Goal: Information Seeking & Learning: Learn about a topic

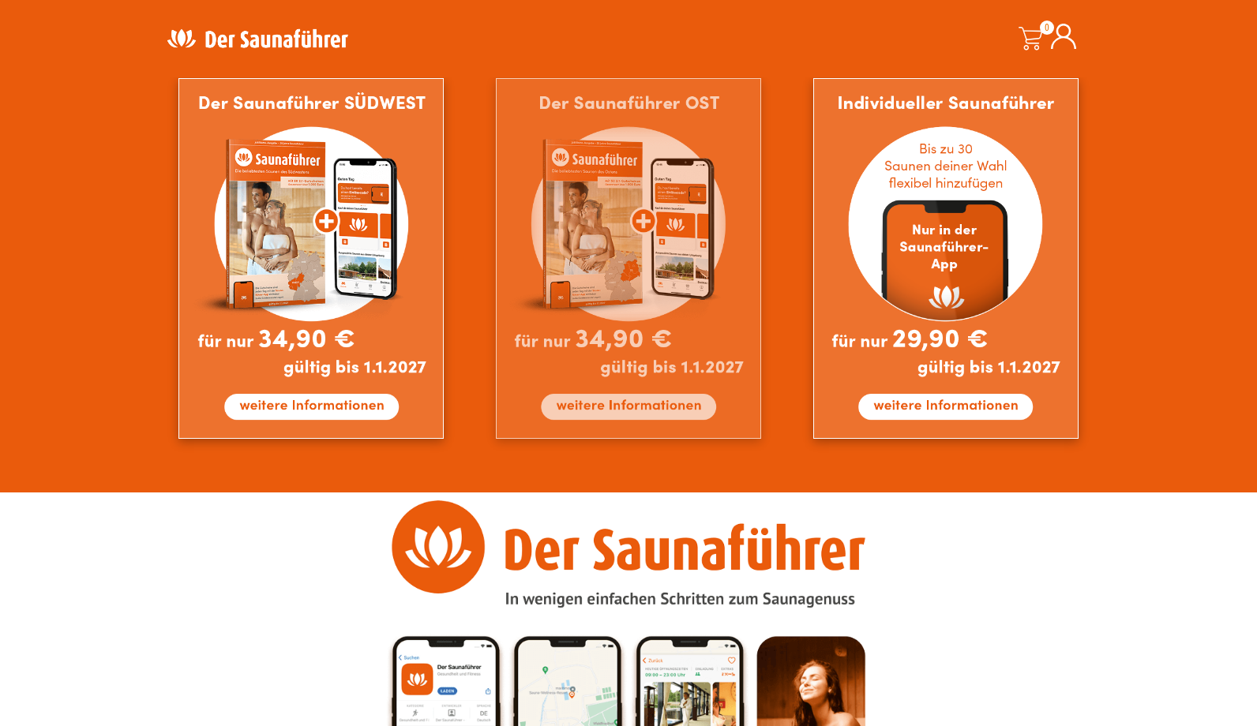
scroll to position [1434, 0]
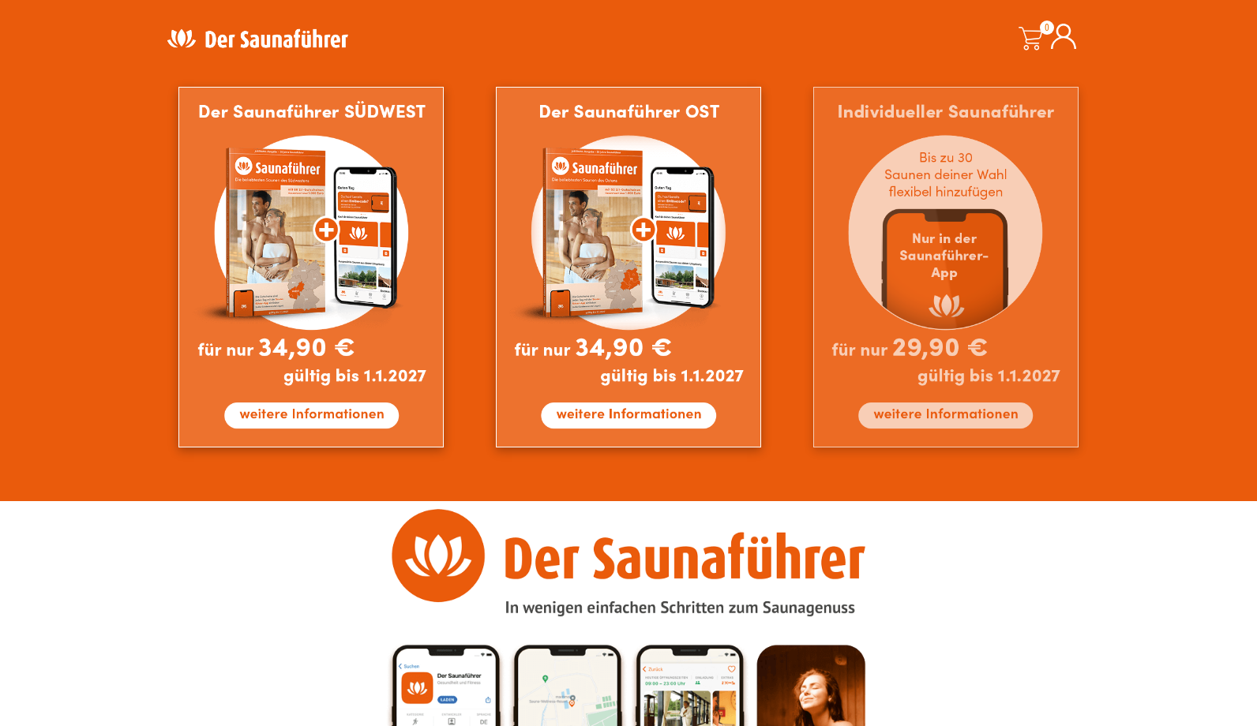
click at [976, 416] on img at bounding box center [945, 267] width 265 height 361
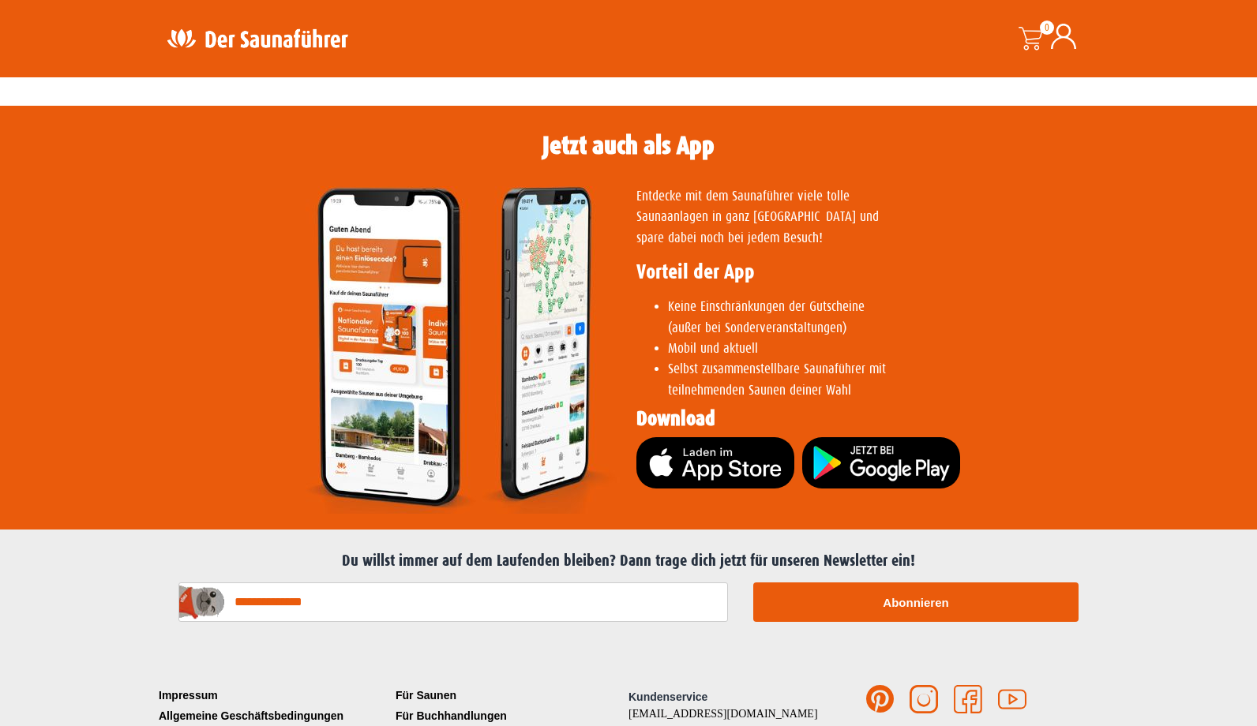
scroll to position [3092, 0]
